Goal: Task Accomplishment & Management: Manage account settings

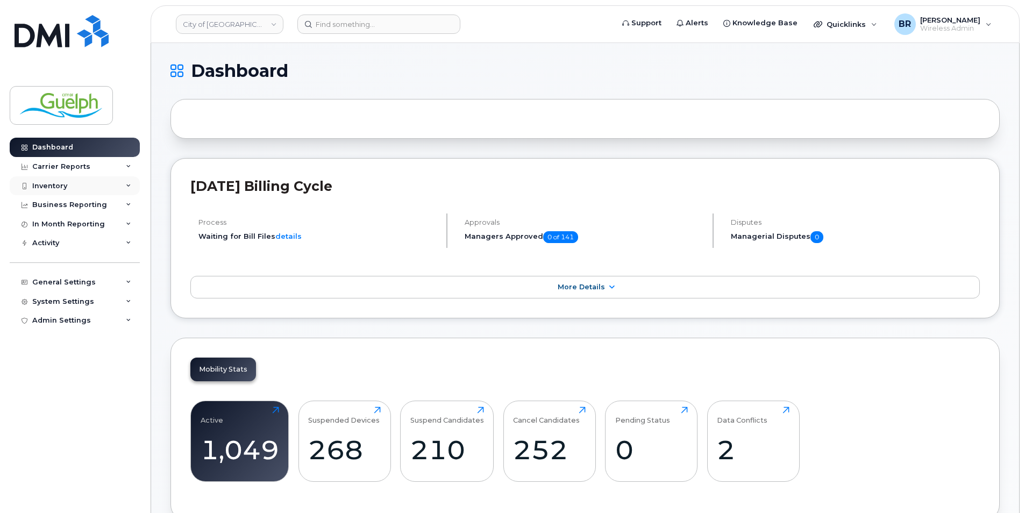
click at [74, 181] on div "Inventory" at bounding box center [75, 185] width 130 height 19
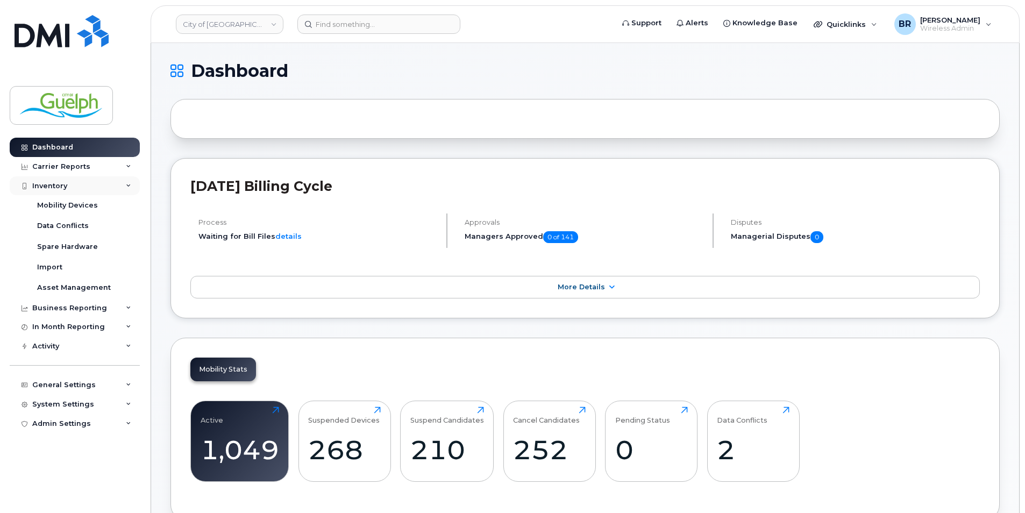
click at [62, 182] on div "Inventory" at bounding box center [49, 186] width 35 height 9
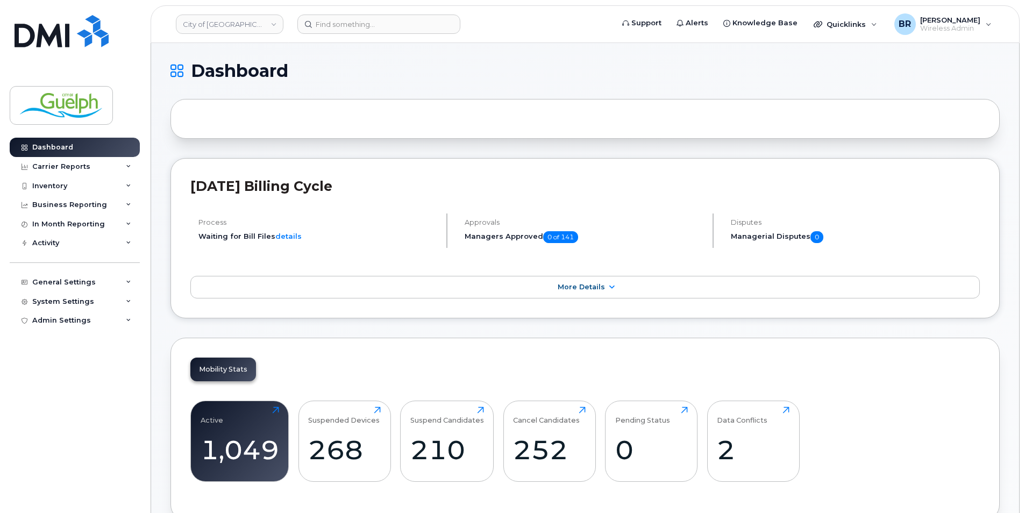
click at [420, 34] on header "City of Guelph Support Alerts Knowledge Base Quicklinks Suspend / Cancel Device…" at bounding box center [585, 24] width 869 height 38
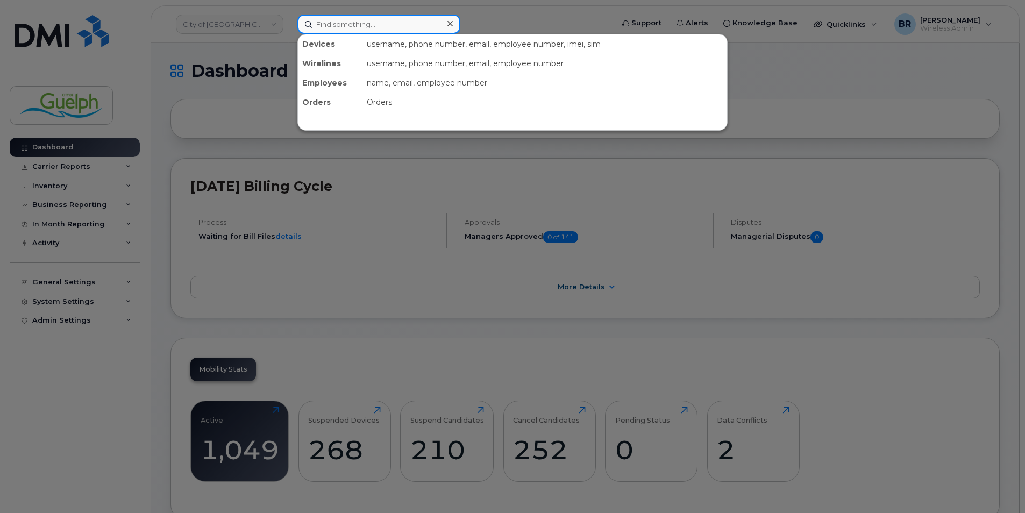
click at [420, 24] on input at bounding box center [378, 24] width 163 height 19
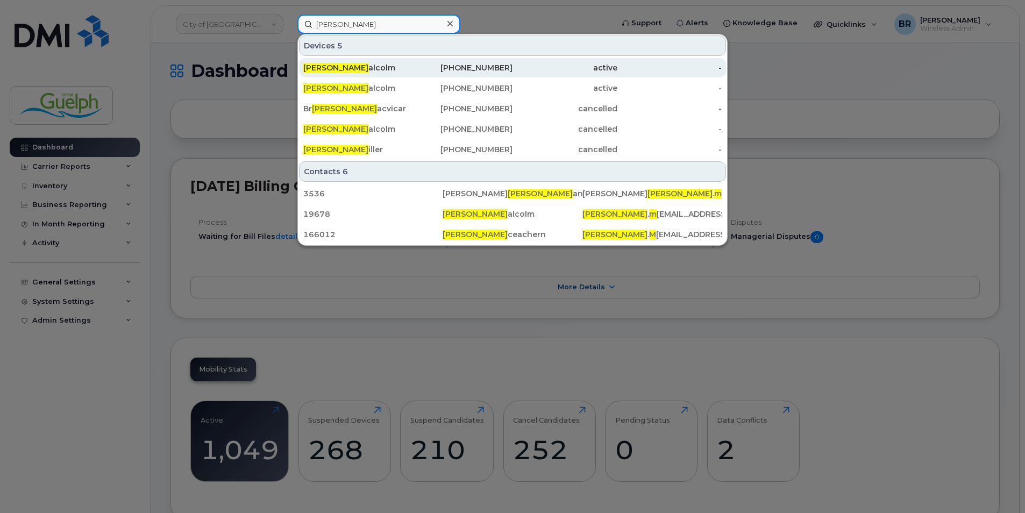
type input "ian m"
click at [514, 65] on div "active" at bounding box center [565, 67] width 105 height 11
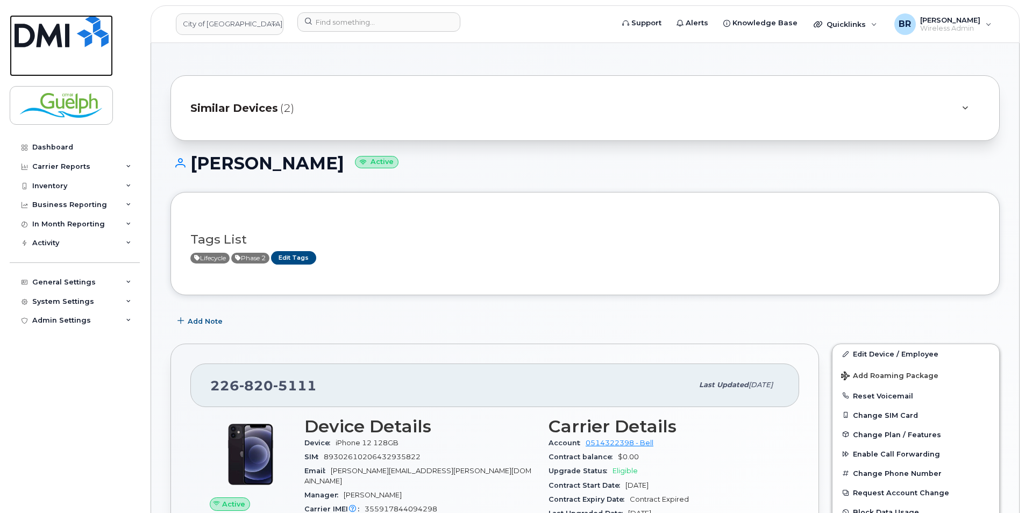
click at [57, 28] on img at bounding box center [62, 31] width 94 height 32
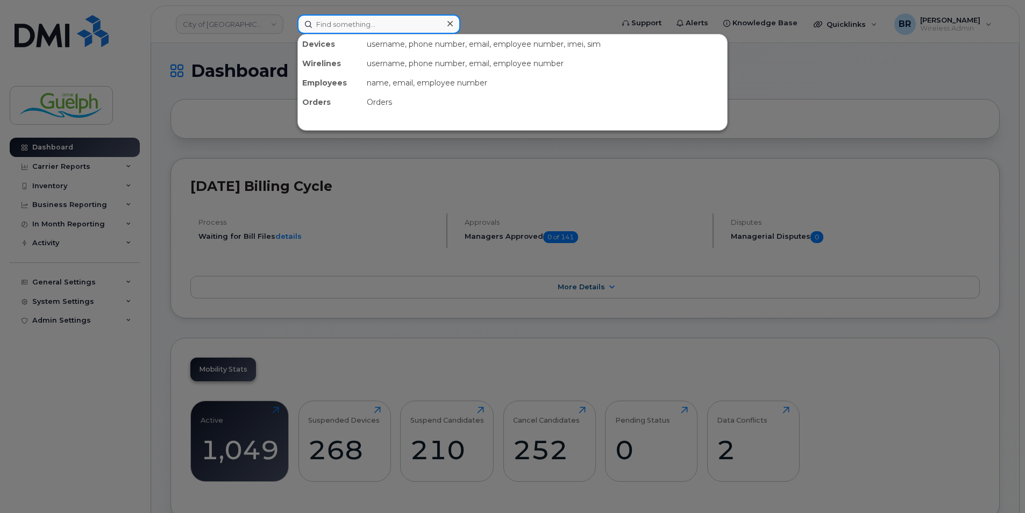
click at [351, 20] on input at bounding box center [378, 24] width 163 height 19
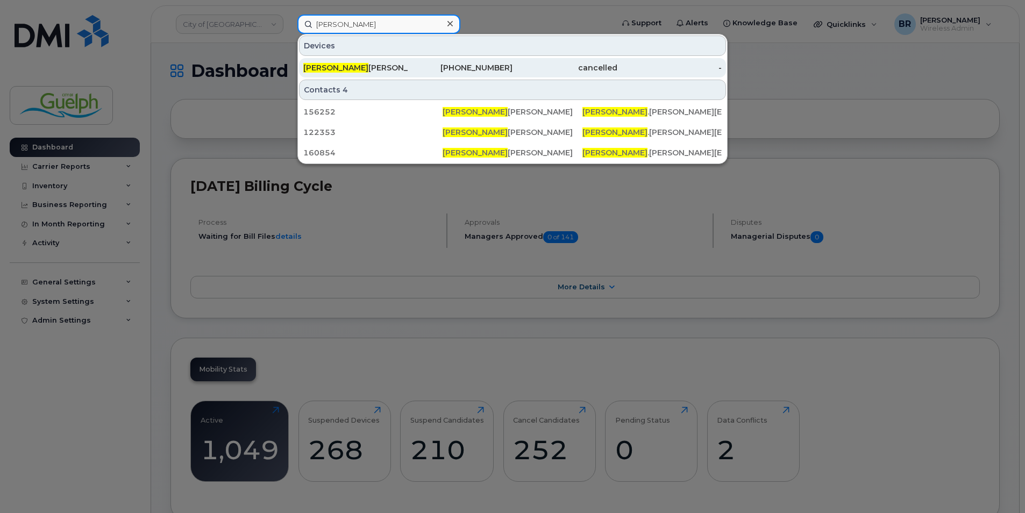
type input "brendan"
click at [345, 64] on div "Brendan Raftis" at bounding box center [355, 67] width 105 height 11
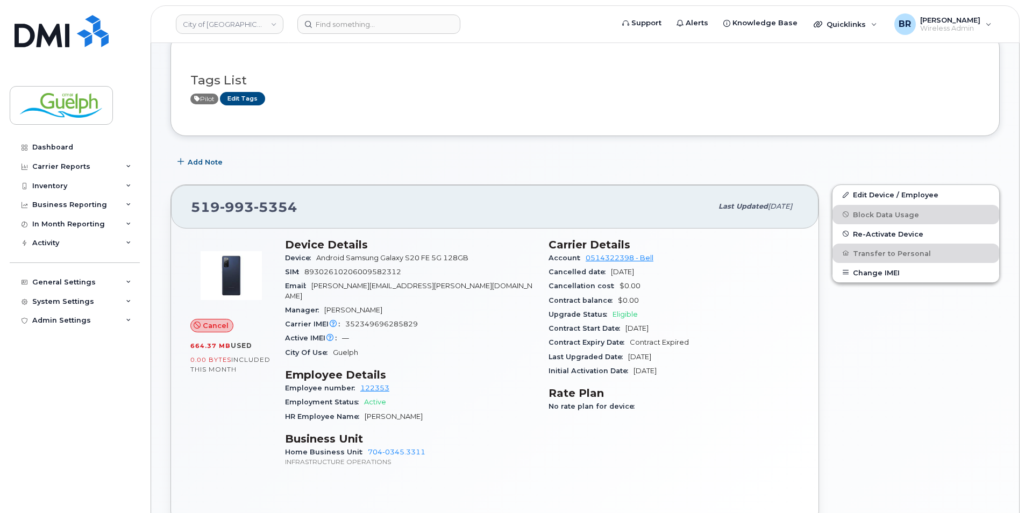
scroll to position [161, 0]
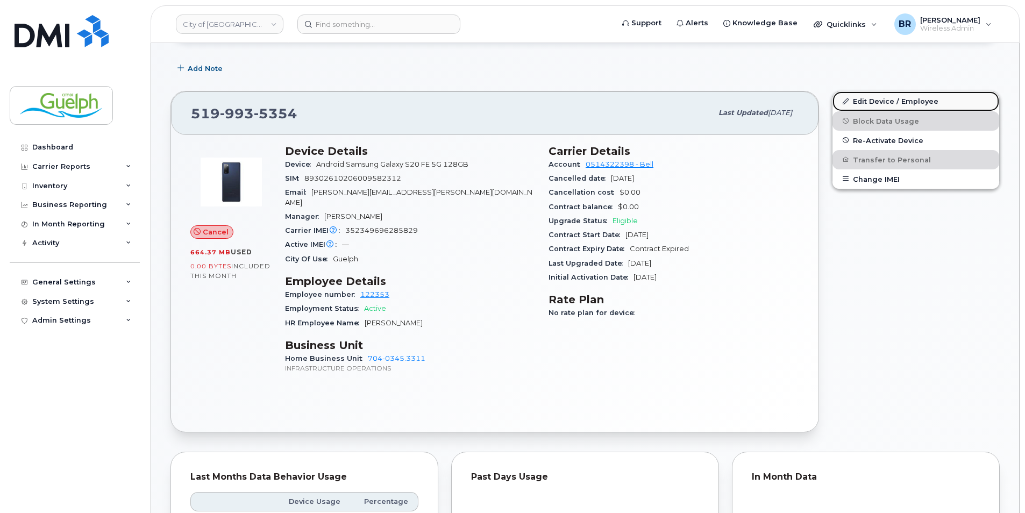
click at [902, 104] on link "Edit Device / Employee" at bounding box center [916, 100] width 167 height 19
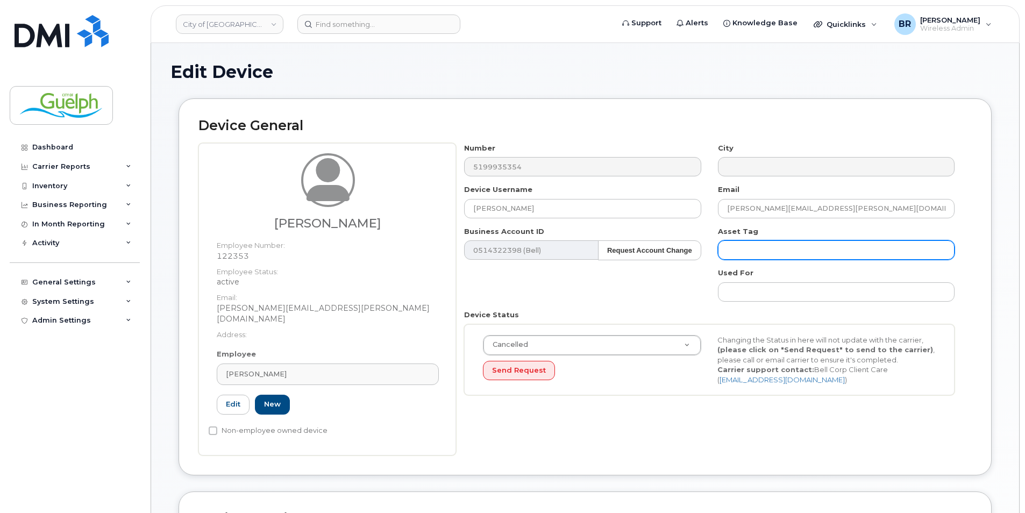
click at [755, 254] on input "text" at bounding box center [836, 249] width 237 height 19
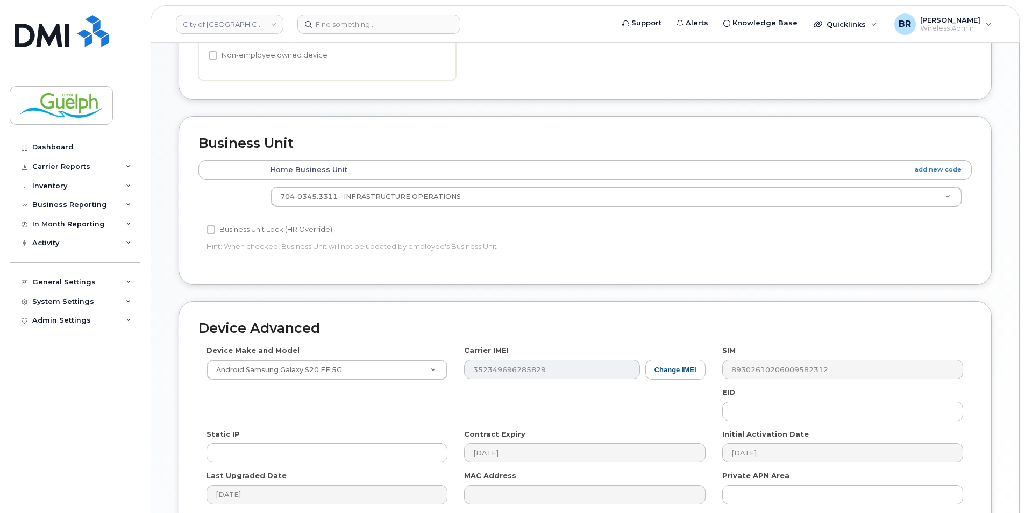
scroll to position [474, 0]
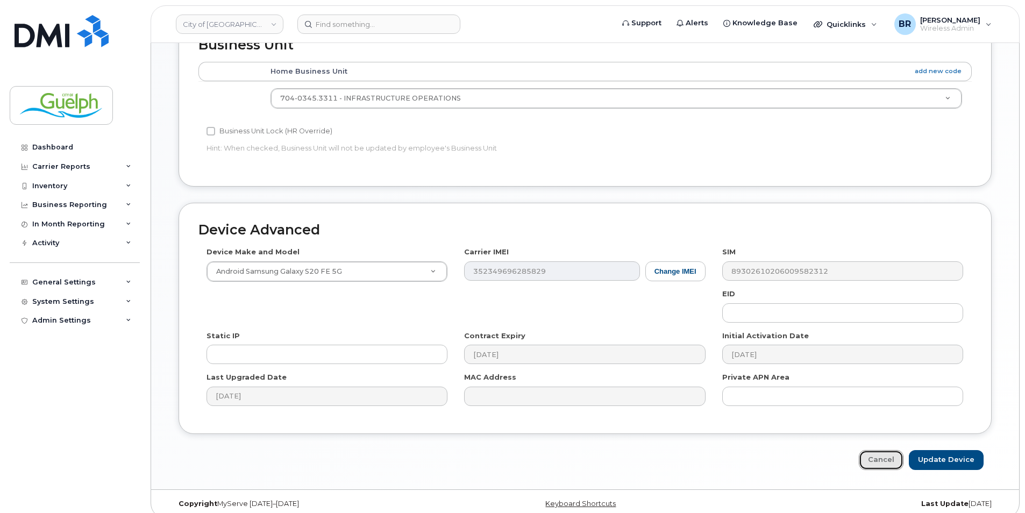
drag, startPoint x: 889, startPoint y: 452, endPoint x: 874, endPoint y: 501, distance: 51.1
click at [889, 452] on link "Cancel" at bounding box center [881, 460] width 45 height 20
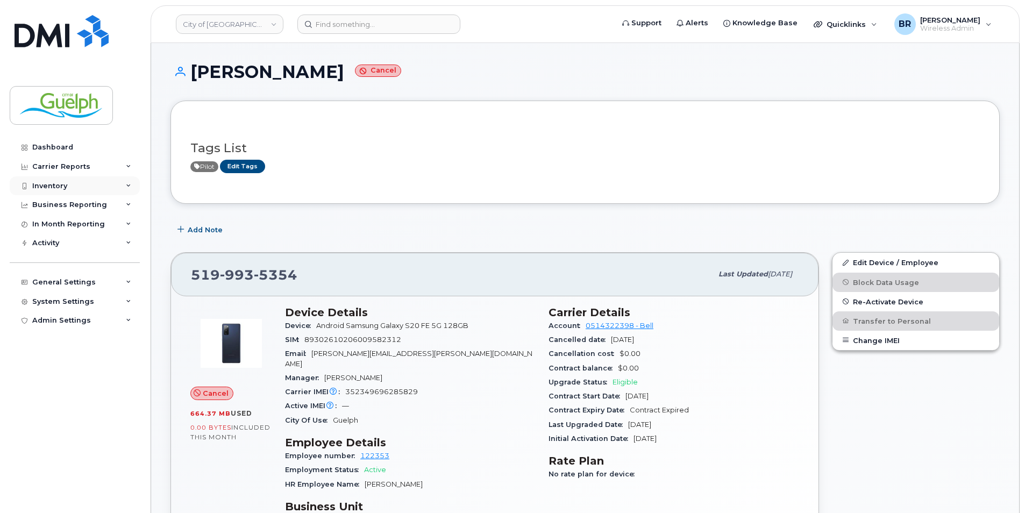
click at [65, 180] on div "Inventory" at bounding box center [75, 185] width 130 height 19
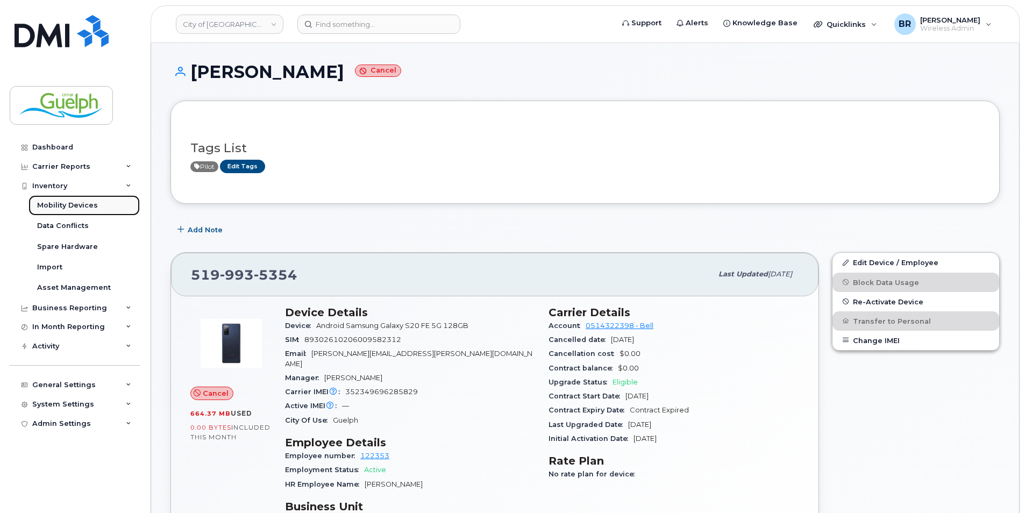
click at [77, 206] on div "Mobility Devices" at bounding box center [67, 206] width 61 height 10
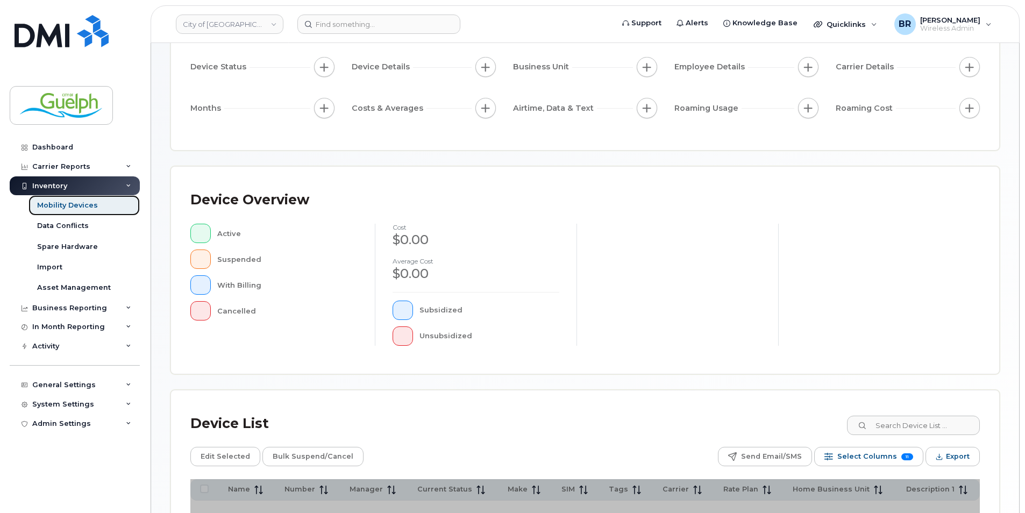
scroll to position [246, 0]
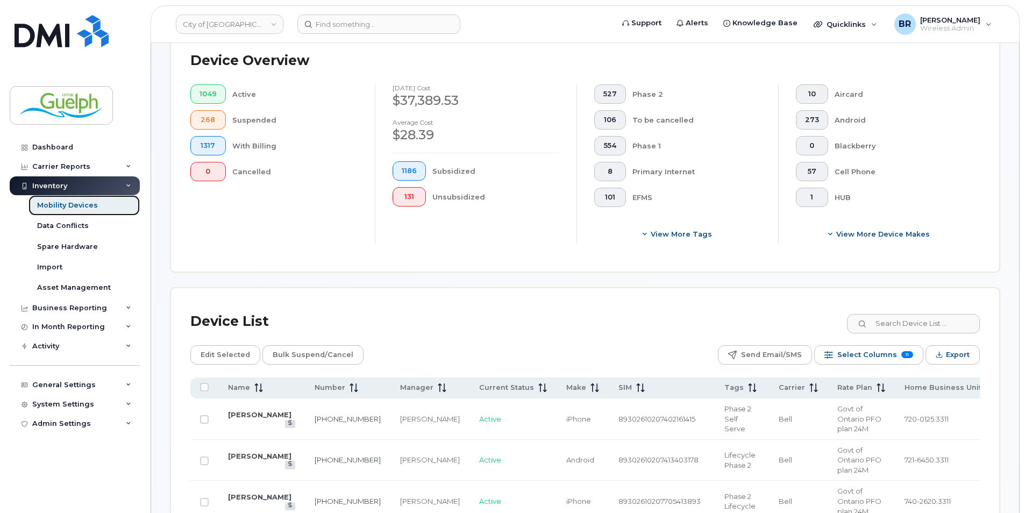
scroll to position [353, 0]
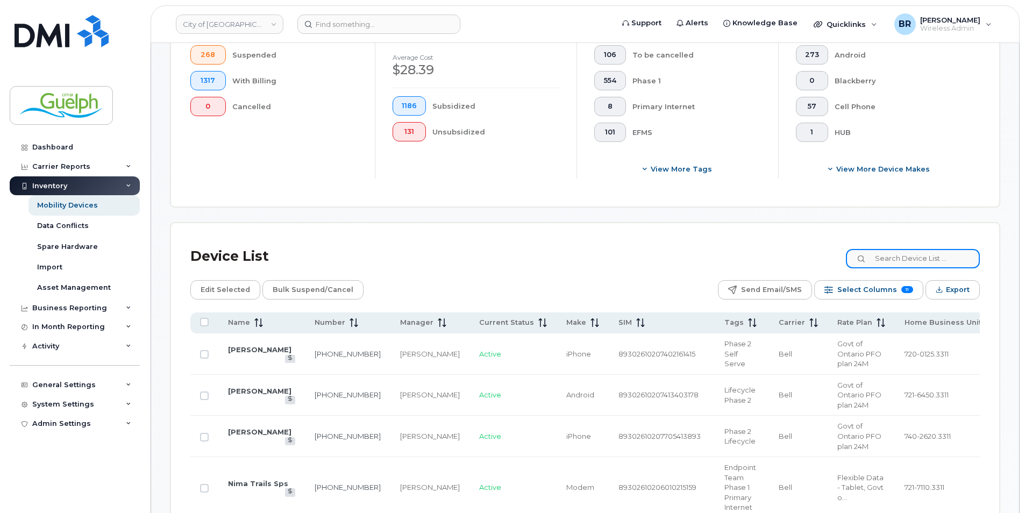
click at [888, 251] on input at bounding box center [913, 258] width 134 height 19
type input "brendan"
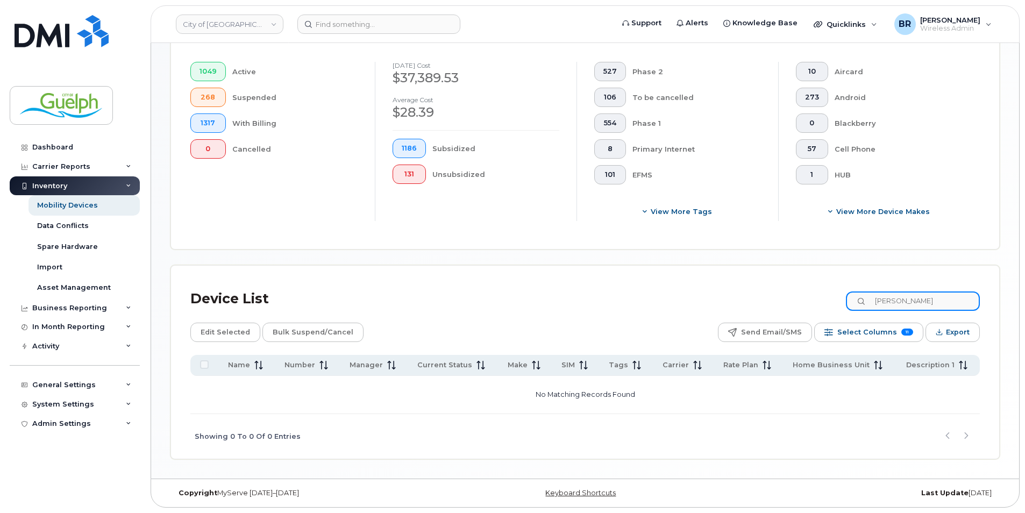
drag, startPoint x: 950, startPoint y: 296, endPoint x: 513, endPoint y: 217, distance: 443.9
click at [508, 217] on div "Mobility Devices Devices Save Report Import from CSV Export to CSV Add Device F…" at bounding box center [585, 105] width 829 height 708
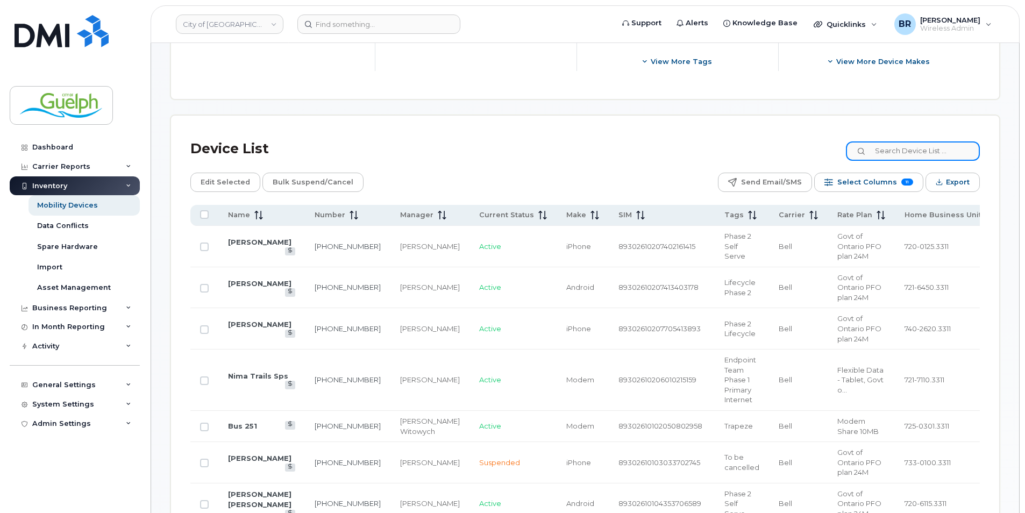
scroll to position [407, 0]
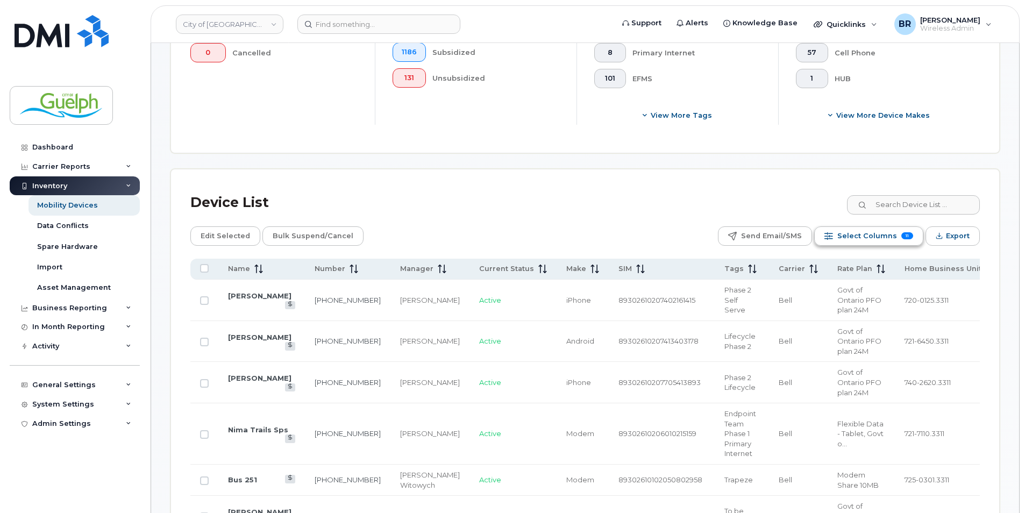
click at [916, 240] on button "Select Columns 11" at bounding box center [868, 235] width 109 height 19
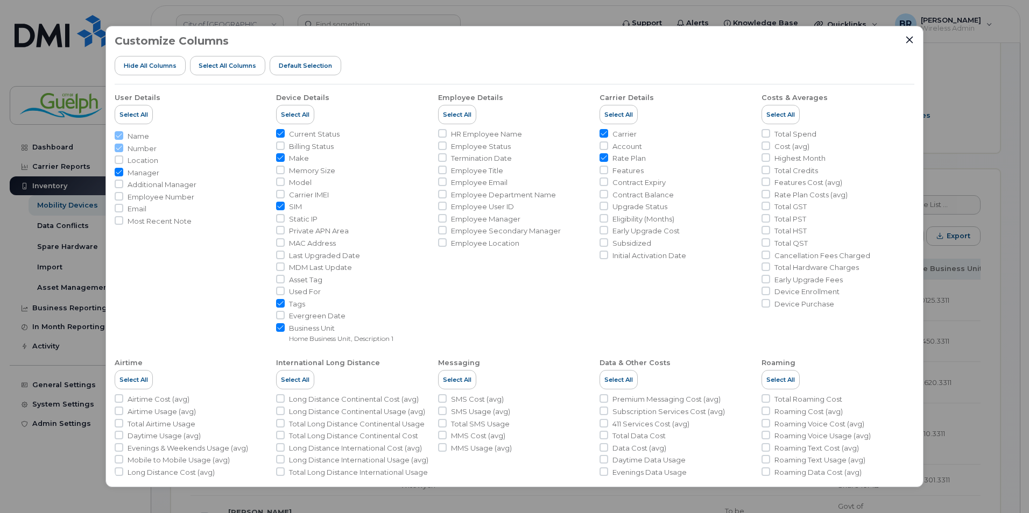
click at [293, 283] on span "Asset Tag" at bounding box center [305, 280] width 33 height 10
click at [285, 283] on input "Asset Tag" at bounding box center [280, 279] width 9 height 9
checkbox input "true"
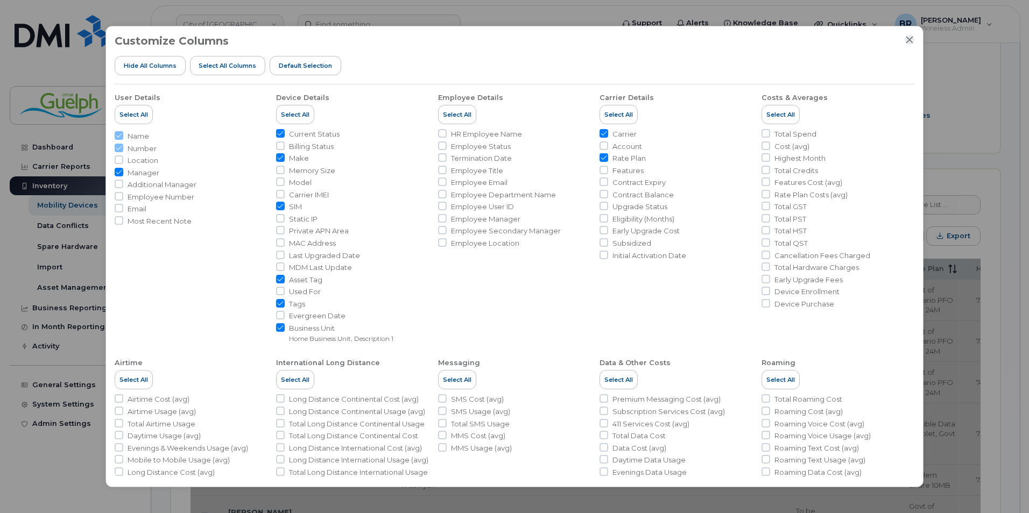
click at [907, 39] on icon "Close" at bounding box center [909, 40] width 9 height 9
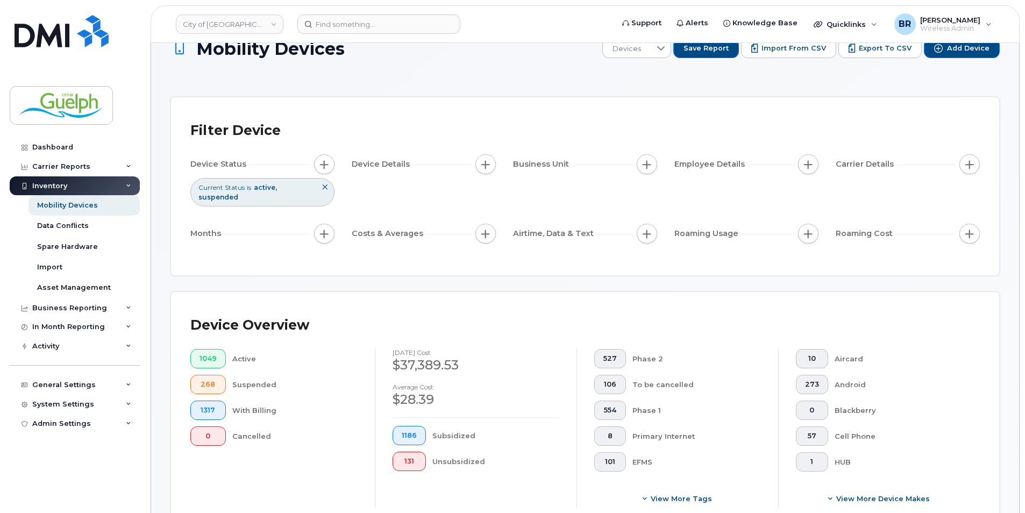
scroll to position [0, 0]
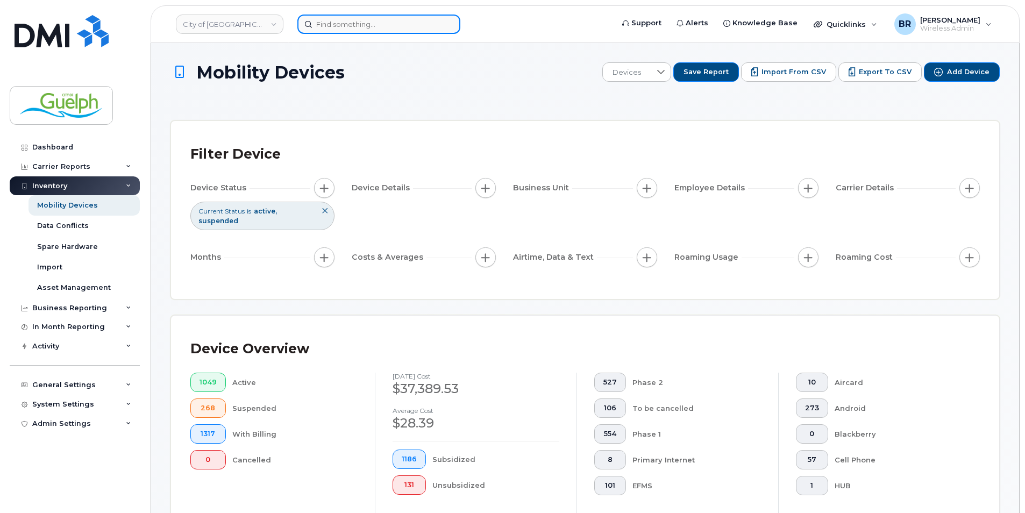
click at [369, 20] on input at bounding box center [378, 24] width 163 height 19
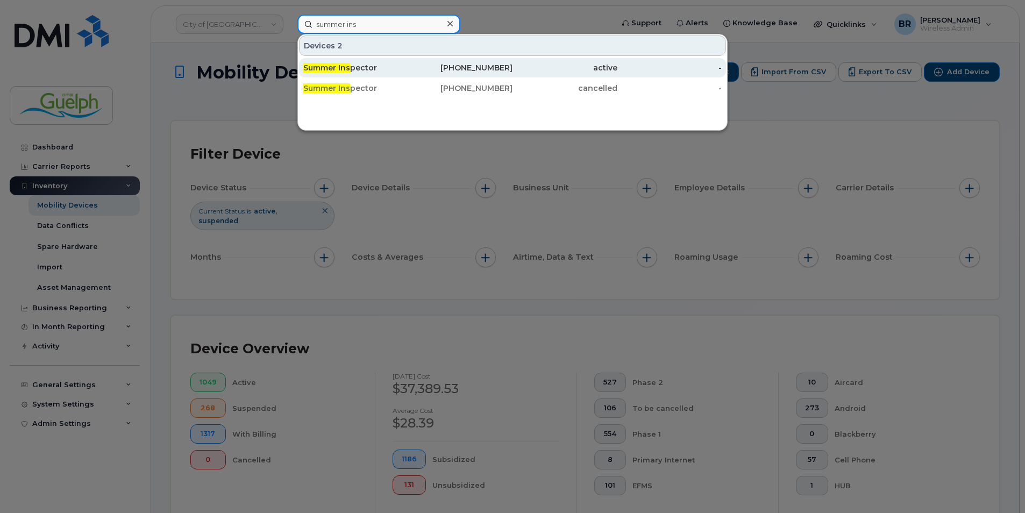
type input "summer ins"
click at [480, 70] on div "226-821-0745" at bounding box center [460, 67] width 105 height 11
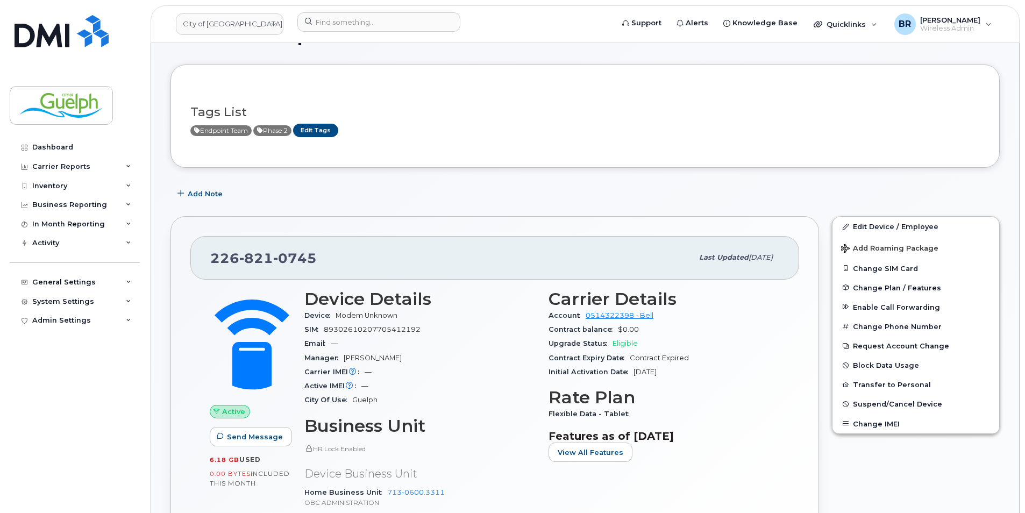
scroll to position [54, 0]
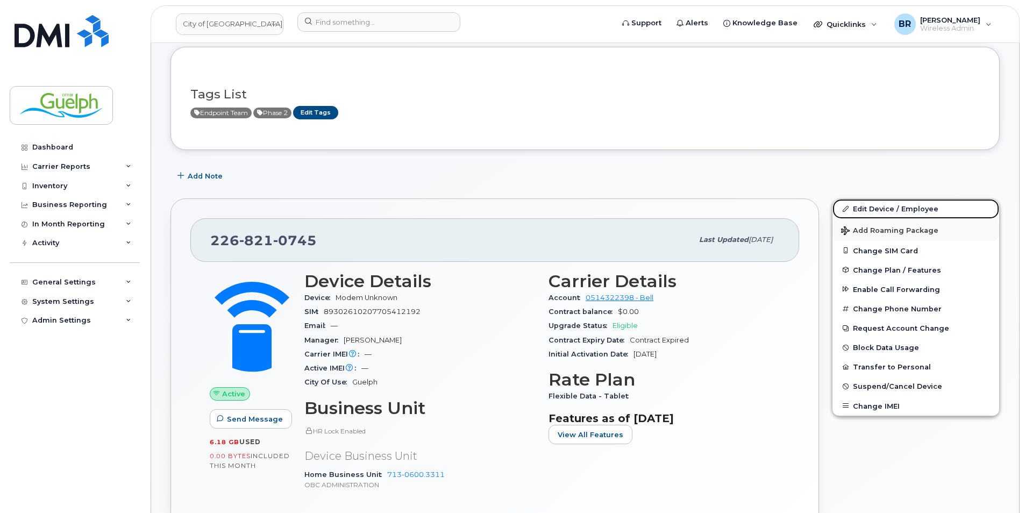
drag, startPoint x: 926, startPoint y: 212, endPoint x: 922, endPoint y: 229, distance: 17.2
click at [926, 212] on link "Edit Device / Employee" at bounding box center [916, 208] width 167 height 19
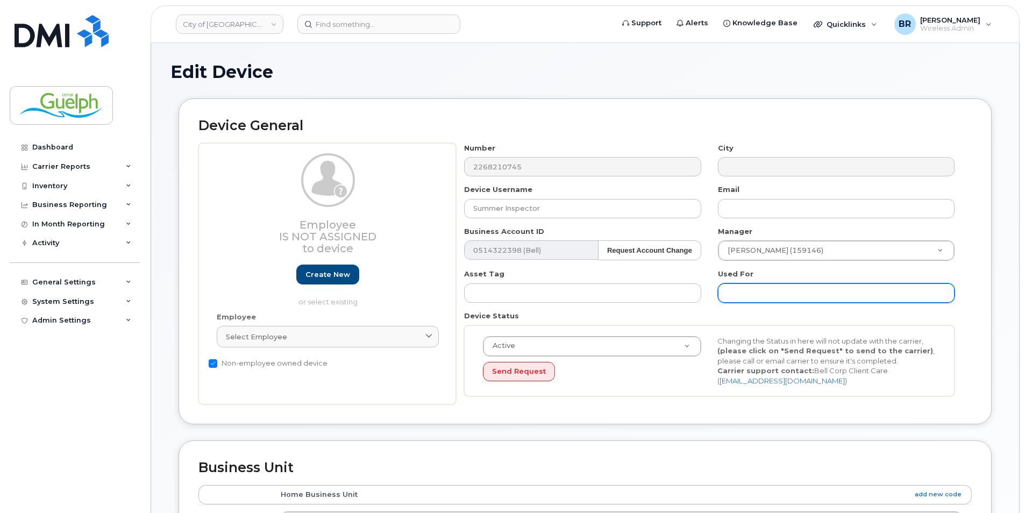
click at [775, 292] on input "text" at bounding box center [836, 292] width 237 height 19
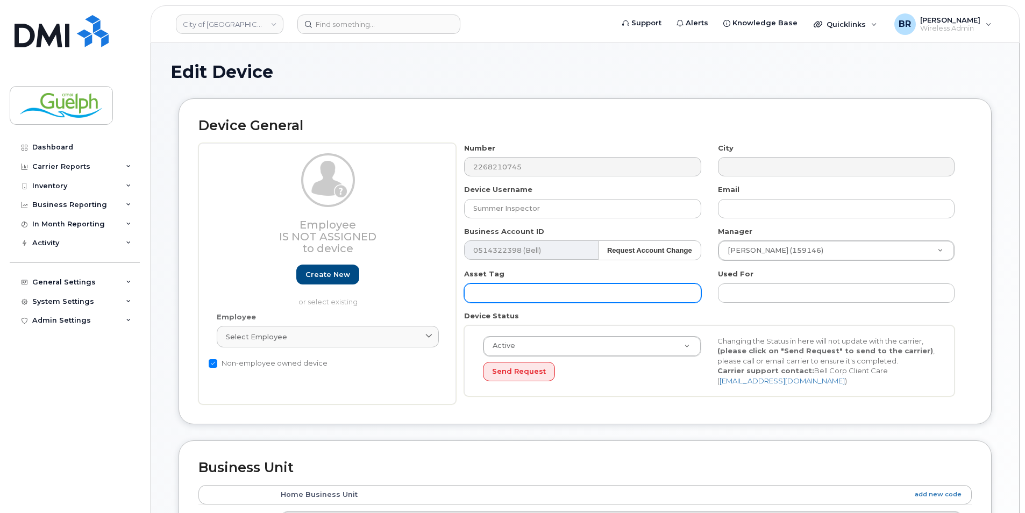
click at [579, 298] on input "text" at bounding box center [582, 292] width 237 height 19
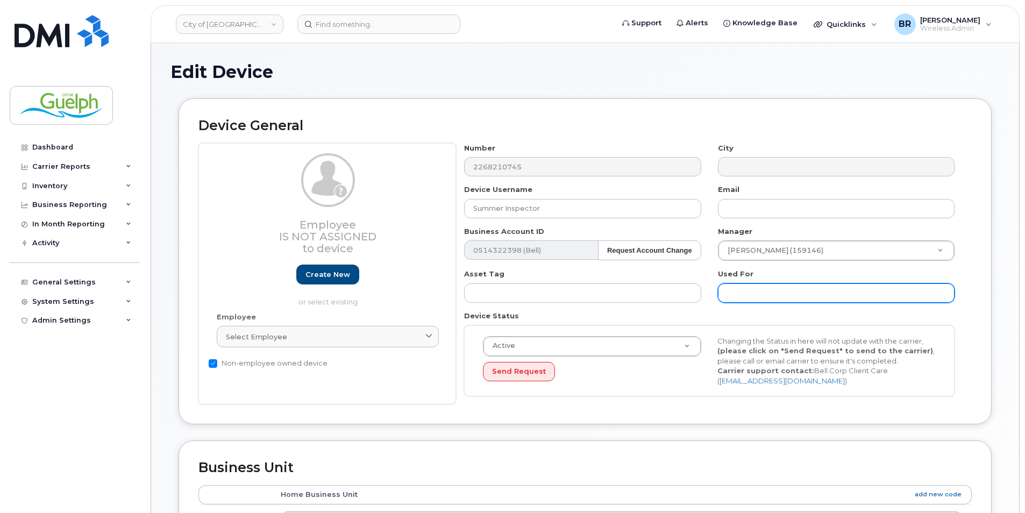
click at [758, 301] on input "text" at bounding box center [836, 292] width 237 height 19
type input "Shared seasonal staff"
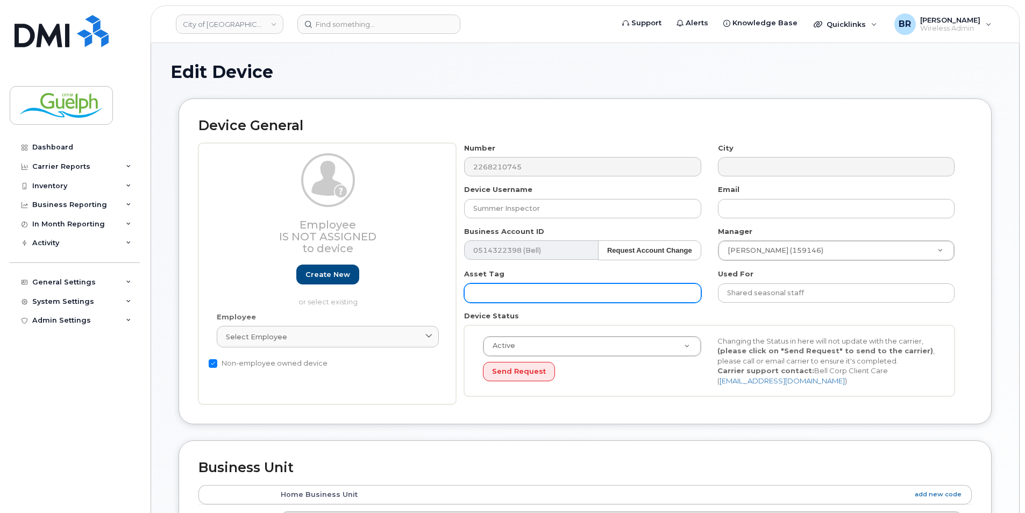
click at [531, 284] on input "text" at bounding box center [582, 292] width 237 height 19
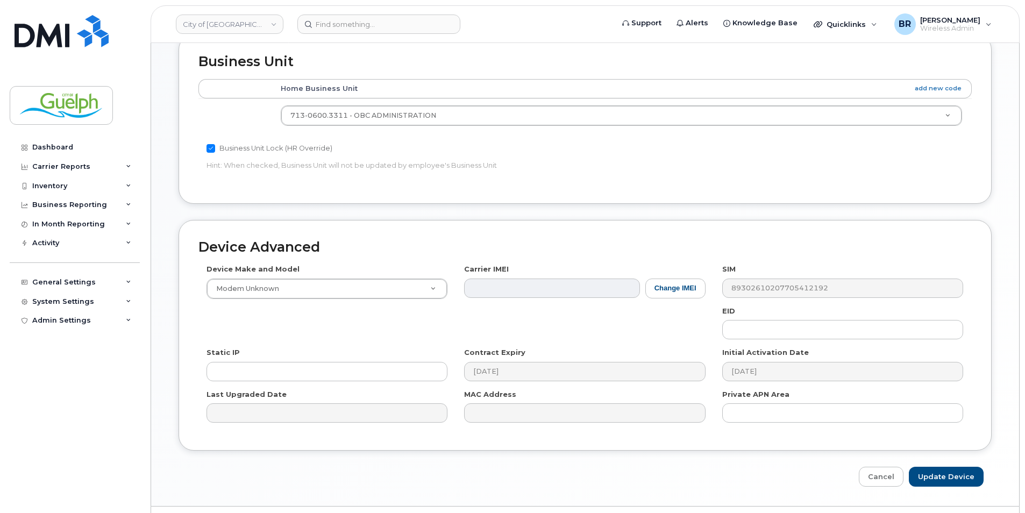
scroll to position [434, 0]
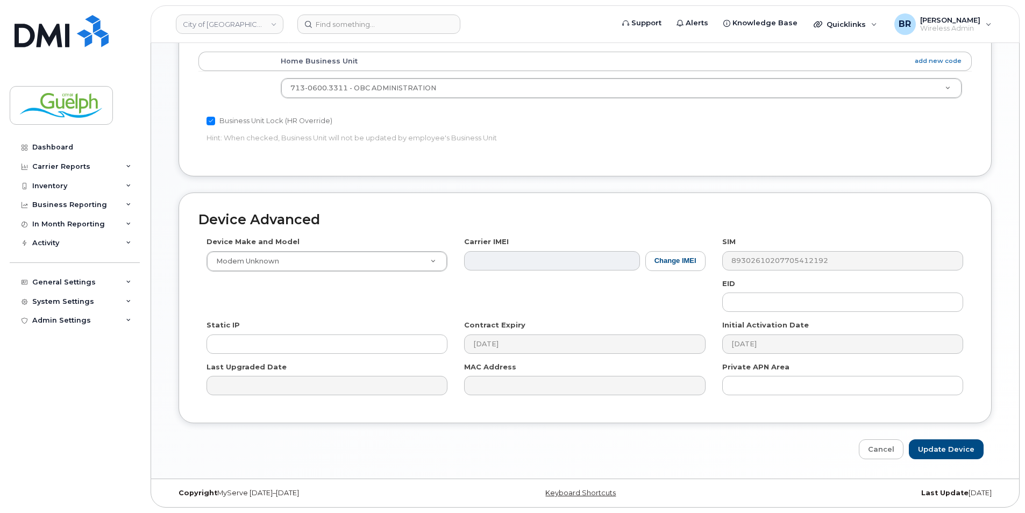
type input "INV######"
click at [947, 448] on input "Update Device" at bounding box center [946, 449] width 75 height 20
type input "Saving..."
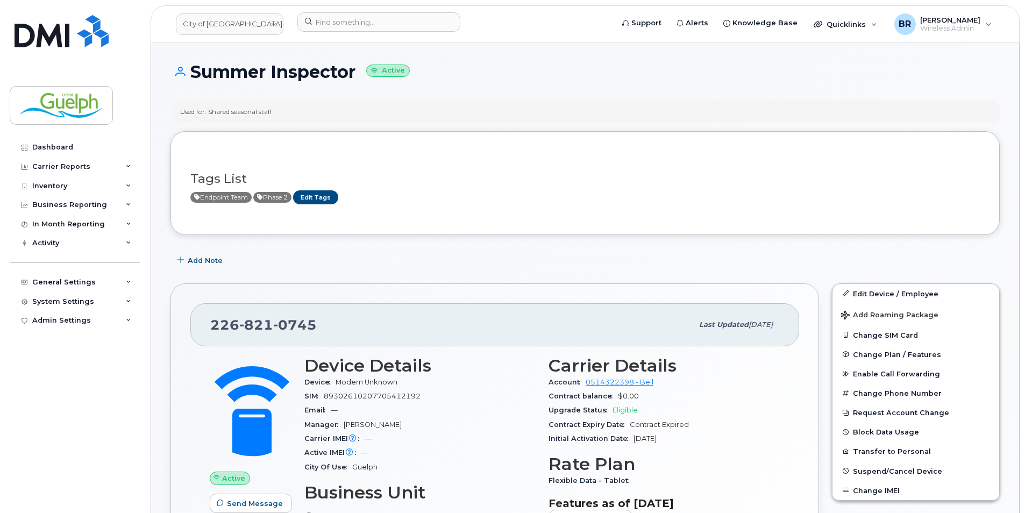
drag, startPoint x: 282, startPoint y: 111, endPoint x: 178, endPoint y: 116, distance: 104.4
click at [178, 116] on div "Used for: Shared seasonal staff" at bounding box center [585, 112] width 829 height 22
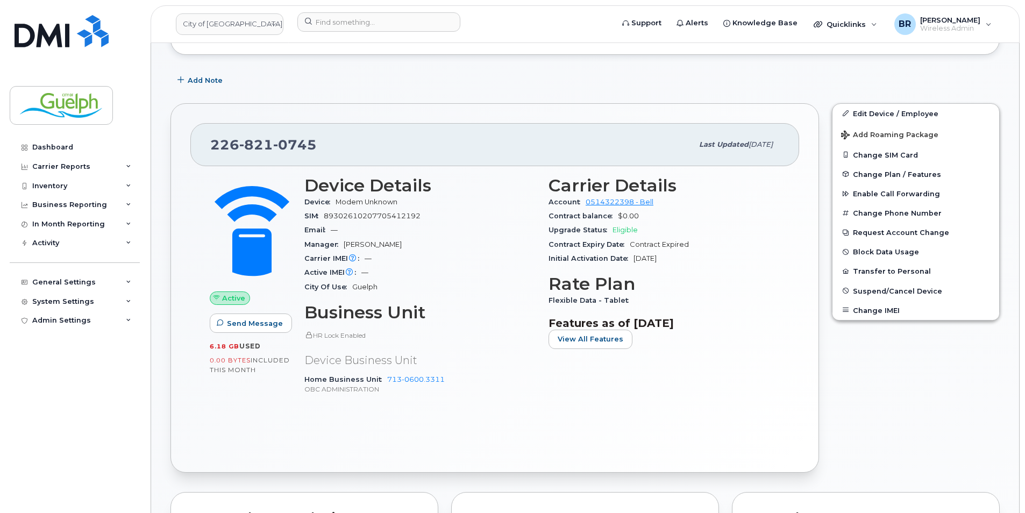
scroll to position [161, 0]
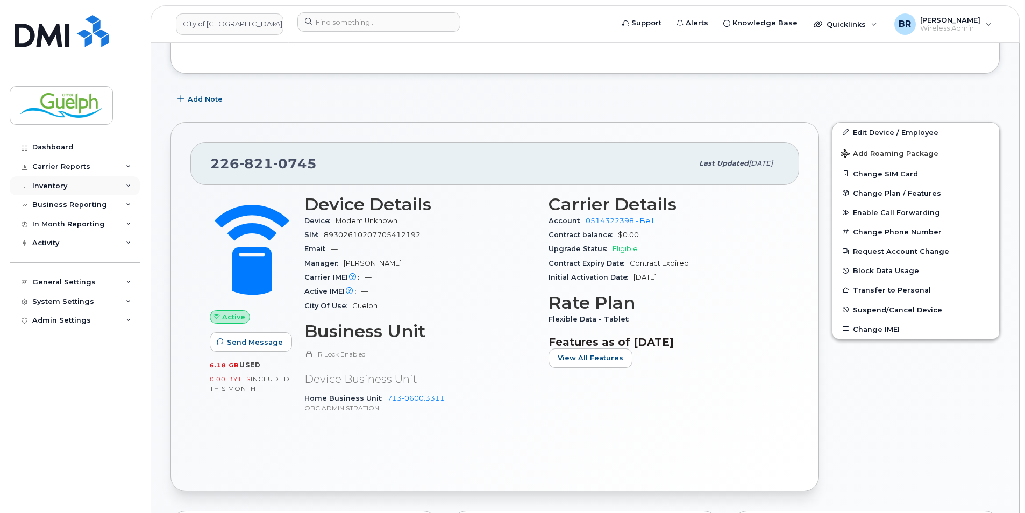
click at [95, 184] on div "Inventory" at bounding box center [75, 185] width 130 height 19
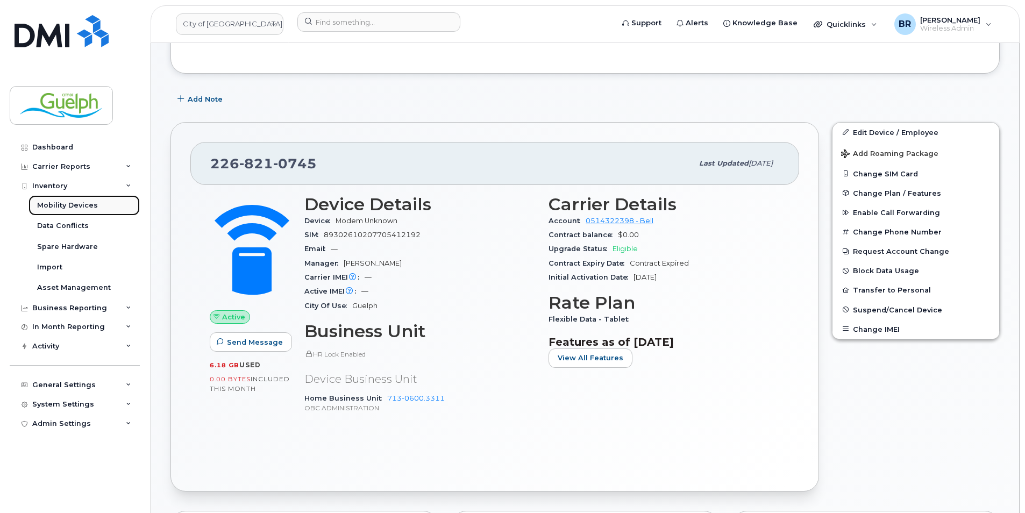
click at [77, 207] on div "Mobility Devices" at bounding box center [67, 206] width 61 height 10
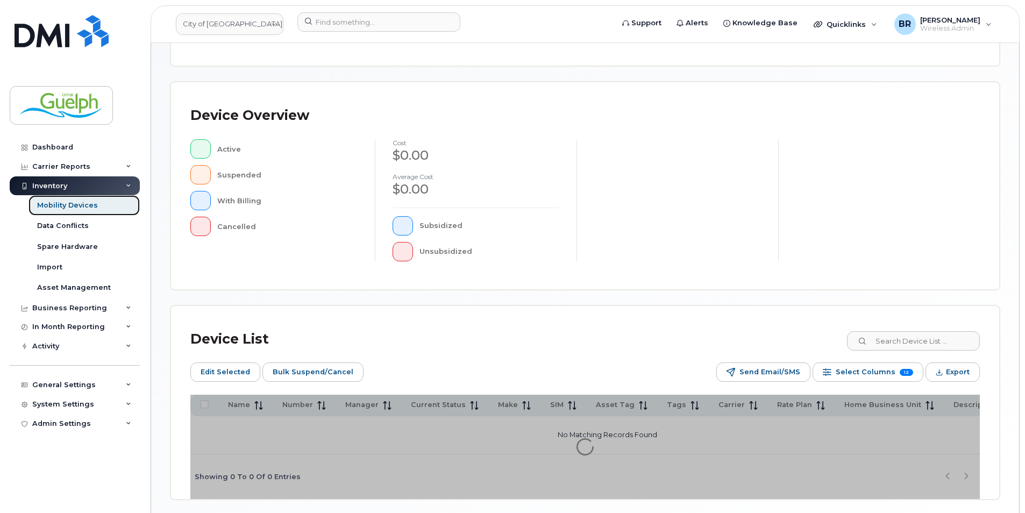
scroll to position [249, 0]
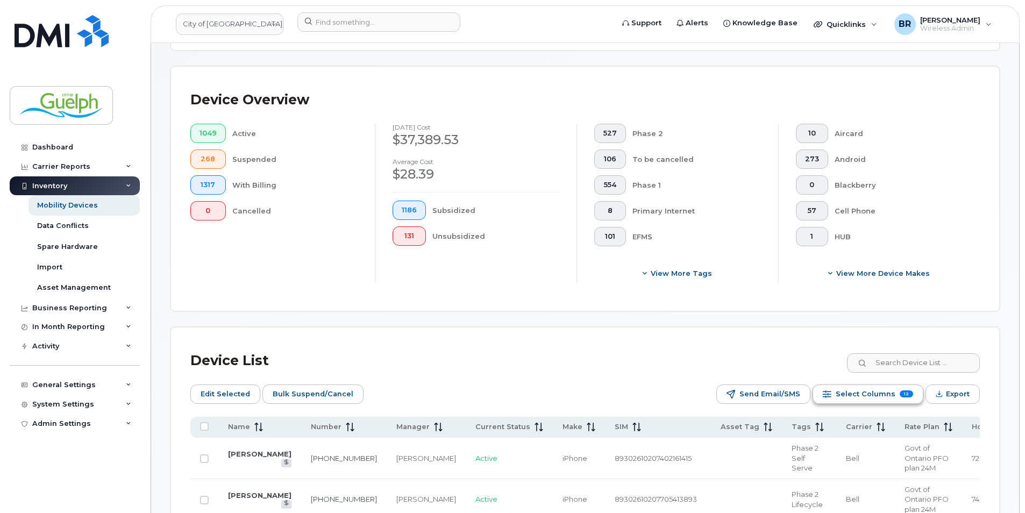
click at [873, 399] on span "Select Columns" at bounding box center [866, 394] width 60 height 16
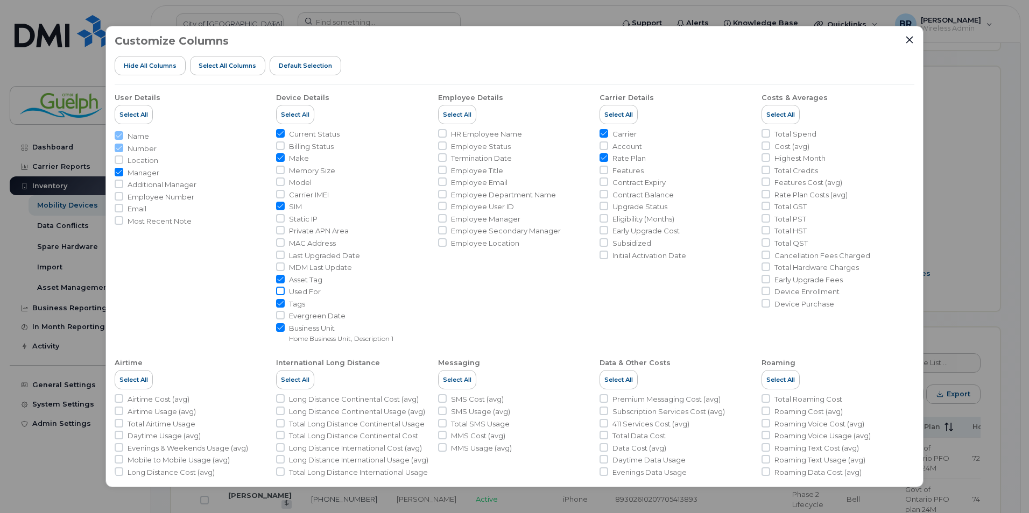
click at [281, 294] on input "Used For" at bounding box center [280, 291] width 9 height 9
checkbox input "true"
click at [907, 40] on icon "Close" at bounding box center [909, 40] width 9 height 9
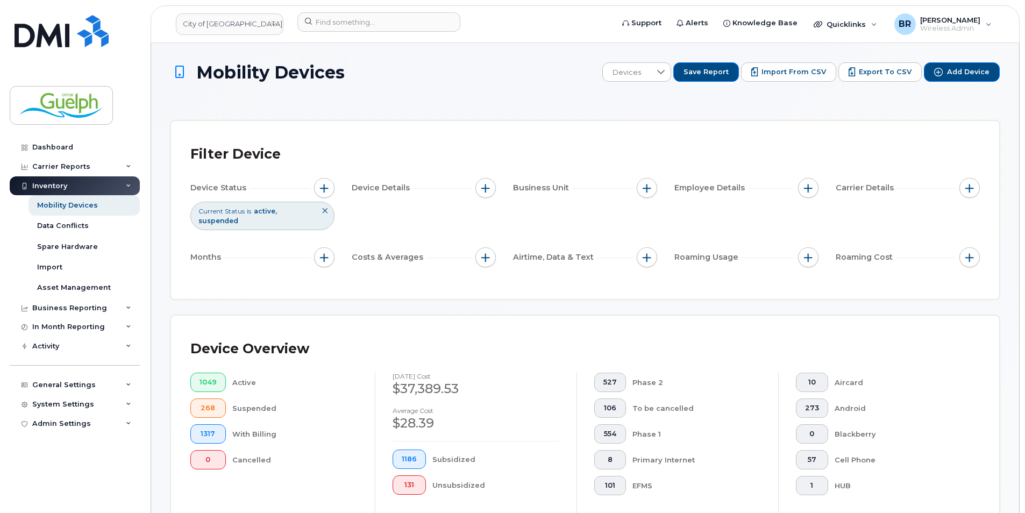
click at [637, 182] on div "Business Unit" at bounding box center [585, 188] width 144 height 20
click at [650, 185] on span "button" at bounding box center [647, 188] width 9 height 9
click at [648, 233] on input "Home Business Unit" at bounding box center [650, 237] width 9 height 9
checkbox input "true"
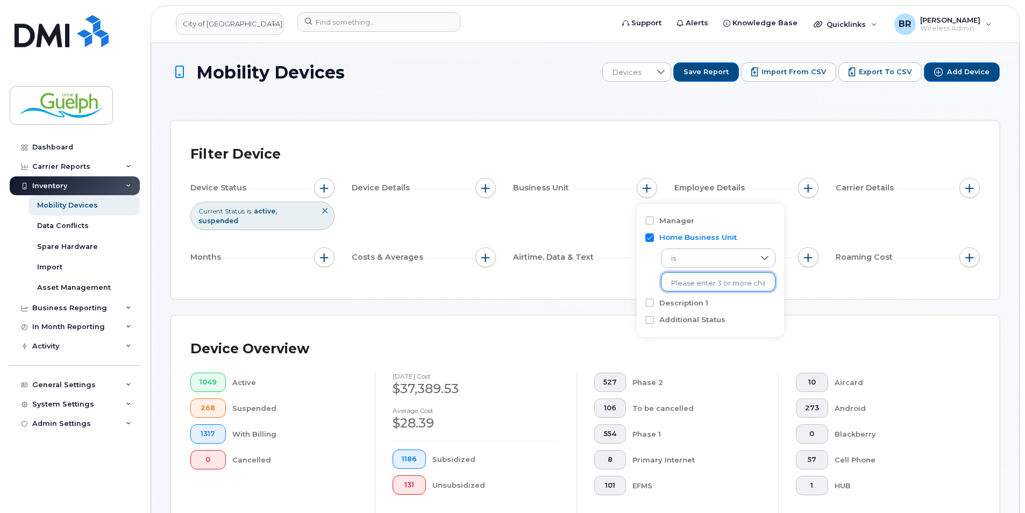
click at [745, 285] on input "text" at bounding box center [718, 284] width 94 height 10
type input "713-"
click at [845, 290] on div "Filter Device Device Status Current Status is active suspended Device Details B…" at bounding box center [585, 210] width 828 height 178
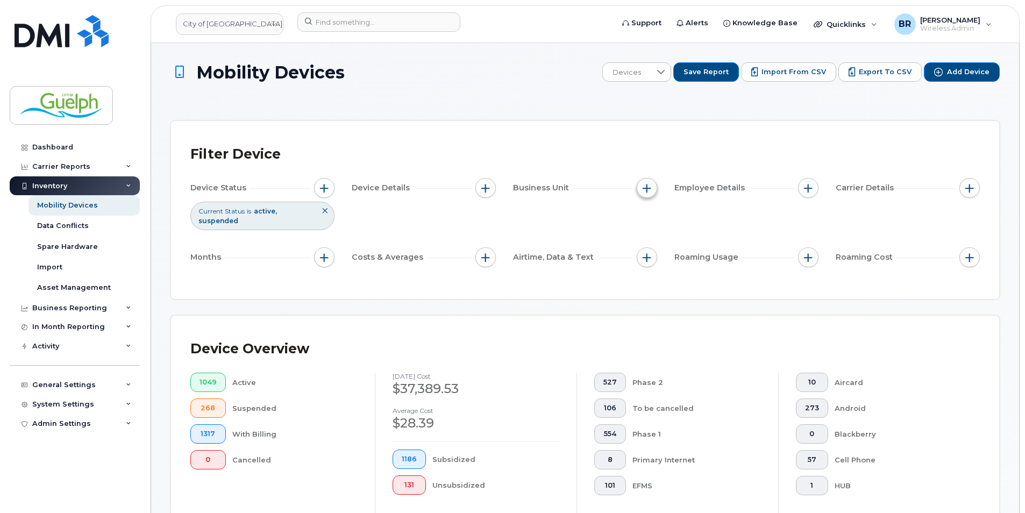
click at [647, 183] on button "button" at bounding box center [647, 188] width 20 height 20
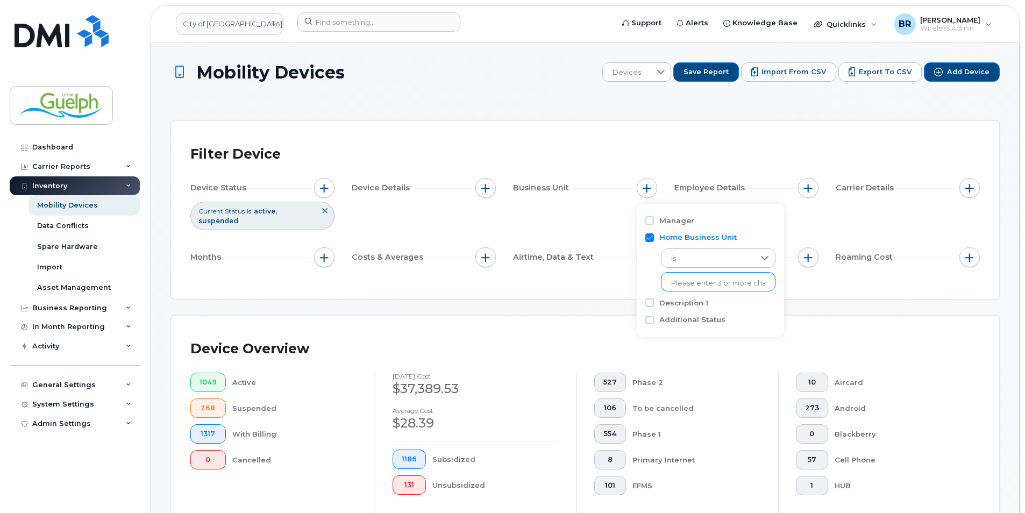
click at [736, 283] on input "text" at bounding box center [718, 284] width 94 height 10
type input "713-"
click at [719, 308] on li "- 713-0100.3311 - NON-OBC ADMINISTRATION" at bounding box center [747, 306] width 172 height 20
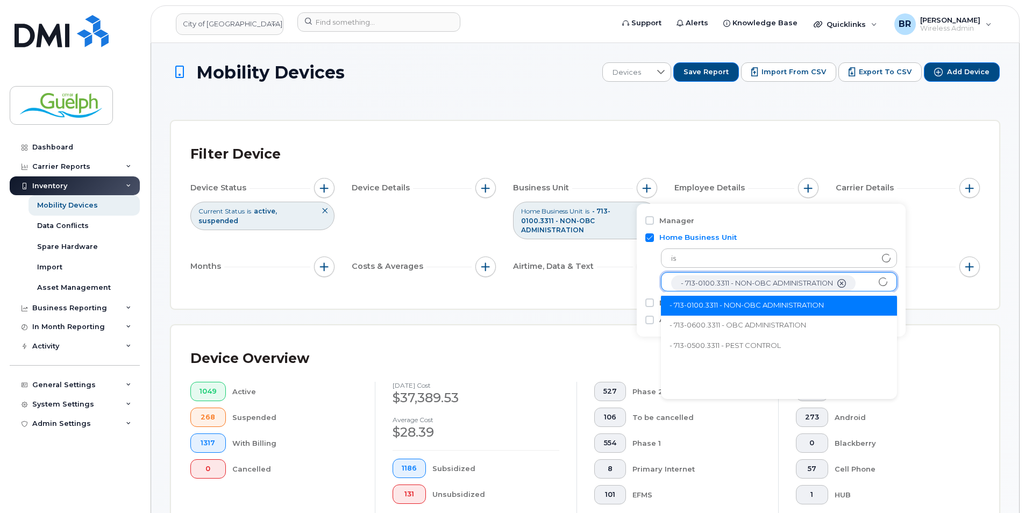
scroll to position [22, 0]
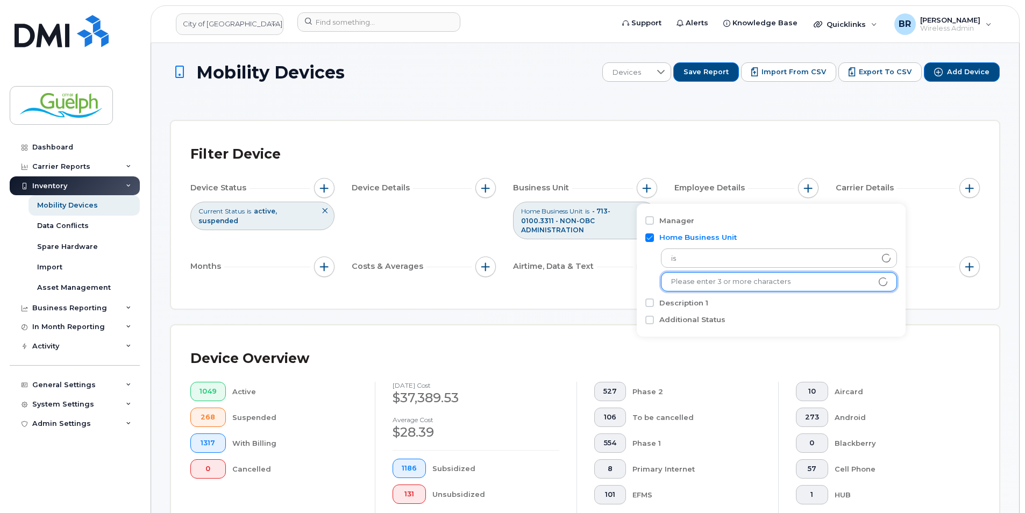
click at [934, 331] on div "Device Overview 1049 Active 268 Suspended 1317 With Billing 0 Cancelled [DATE] …" at bounding box center [585, 447] width 828 height 244
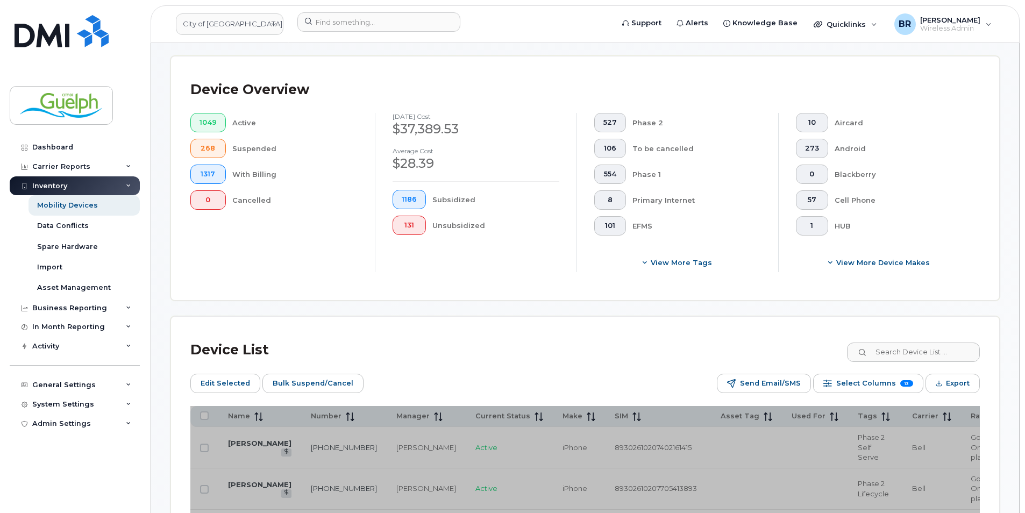
scroll to position [538, 0]
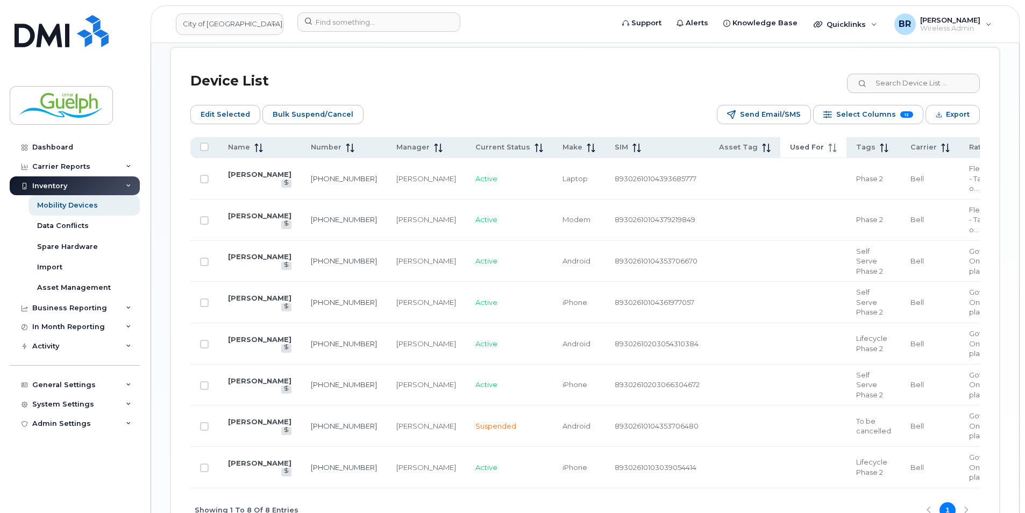
click at [790, 148] on span "Used For" at bounding box center [807, 148] width 34 height 10
click at [719, 145] on span "Asset Tag" at bounding box center [738, 148] width 39 height 10
click at [710, 187] on td at bounding box center [745, 178] width 71 height 41
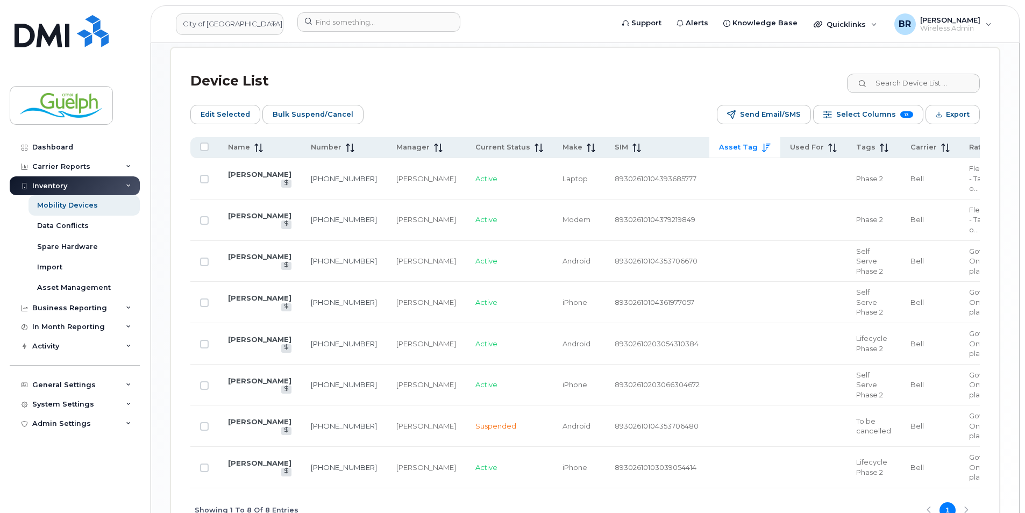
click at [758, 151] on span at bounding box center [764, 148] width 13 height 10
click at [493, 94] on div "Device List Edit Selected Bulk Suspend/Cancel Send Email/SMS Select Columns 13 …" at bounding box center [585, 299] width 790 height 465
